Goal: Information Seeking & Learning: Learn about a topic

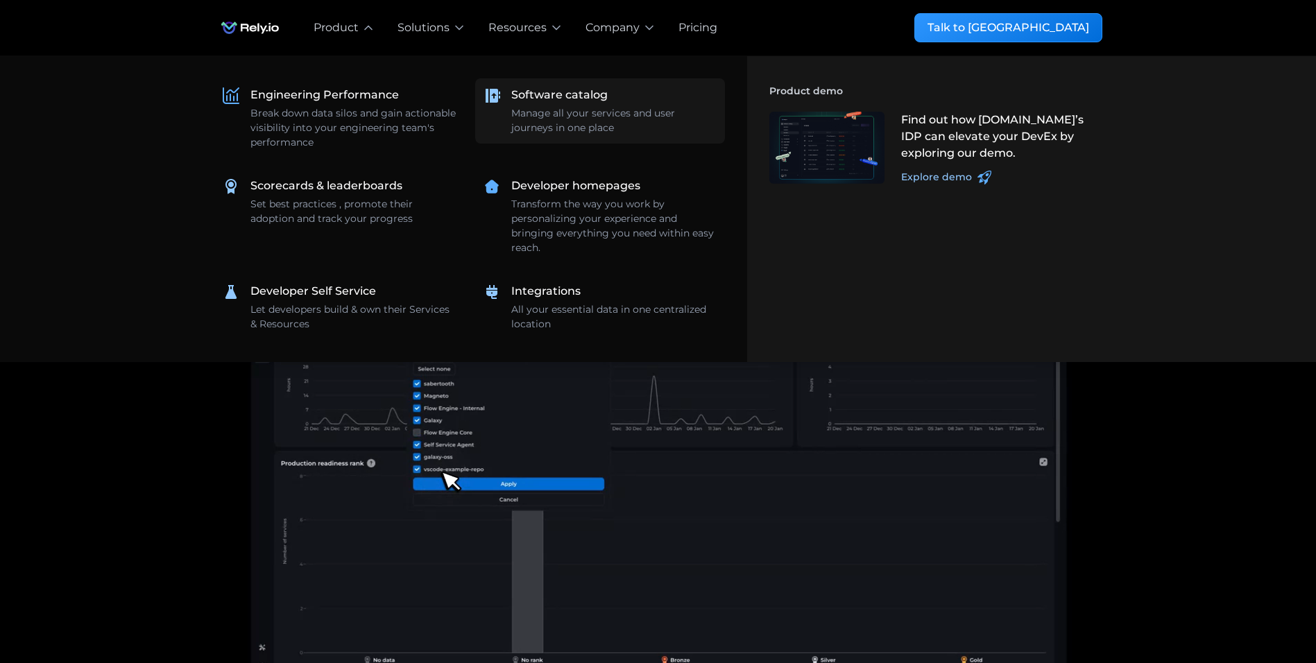
click at [601, 111] on div "Manage all your services and user journeys in one place" at bounding box center [613, 120] width 205 height 29
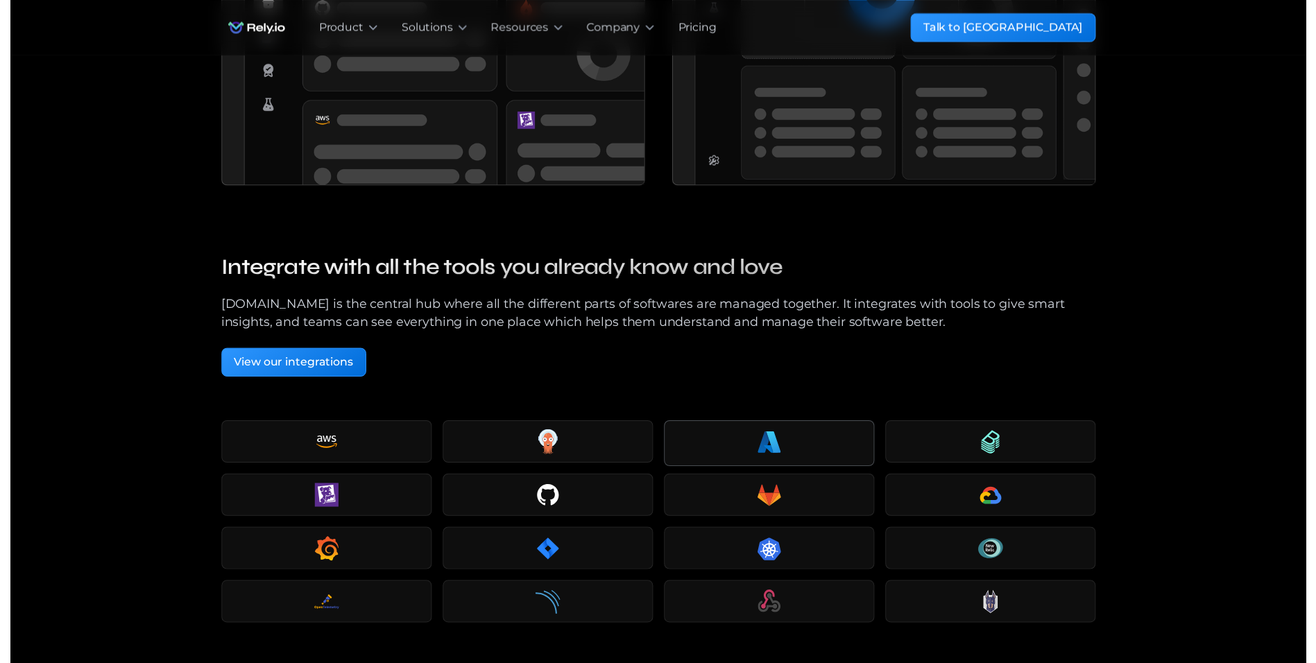
scroll to position [2126, 0]
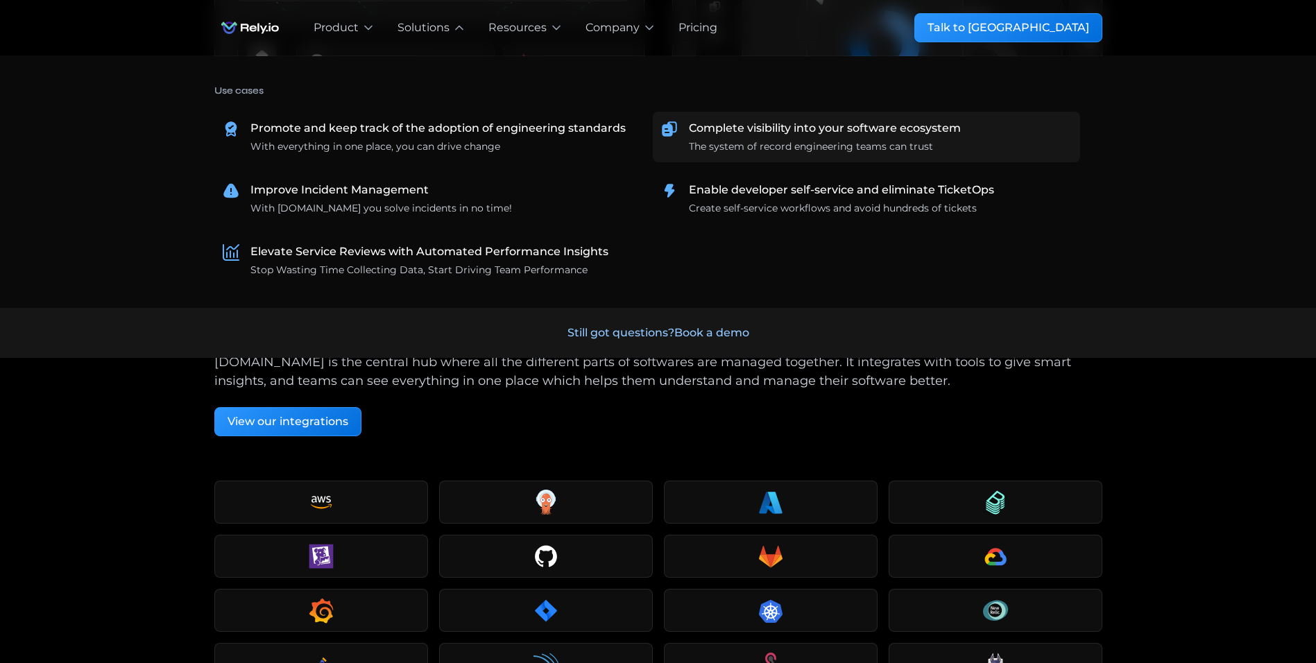
click at [818, 139] on div "The system of record engineering teams can trust" at bounding box center [811, 146] width 244 height 15
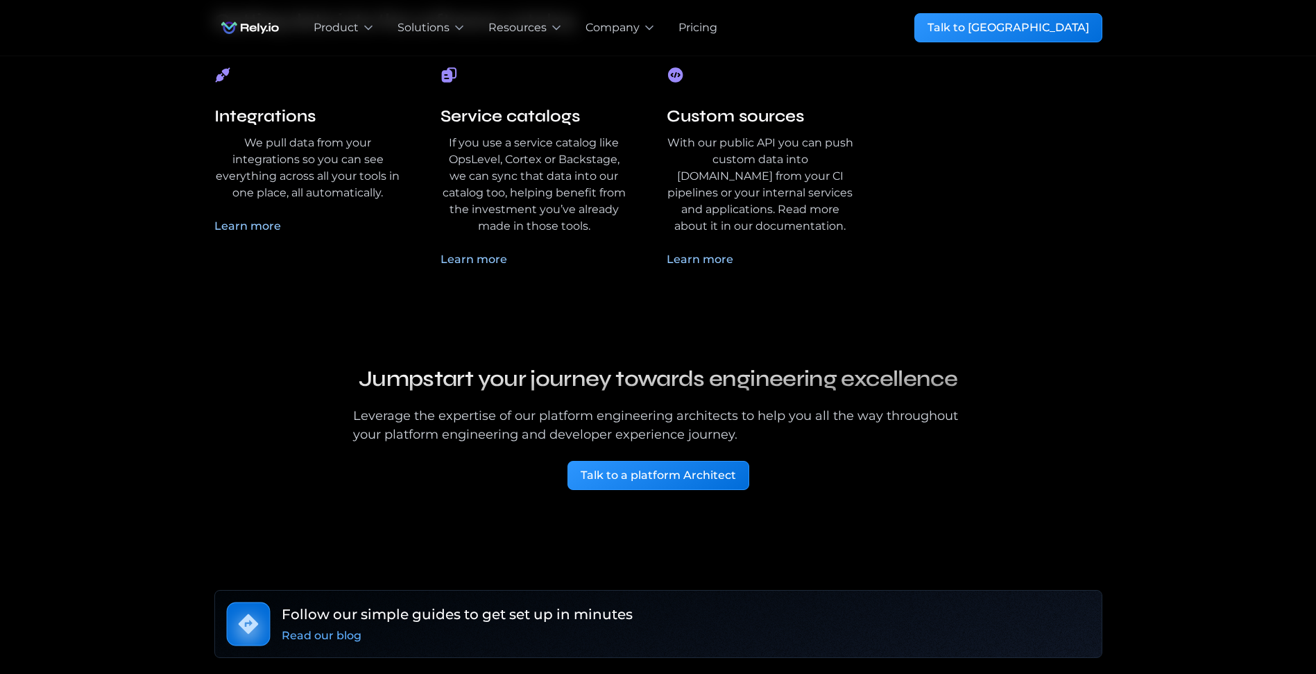
scroll to position [5033, 0]
